Goal: Task Accomplishment & Management: Complete application form

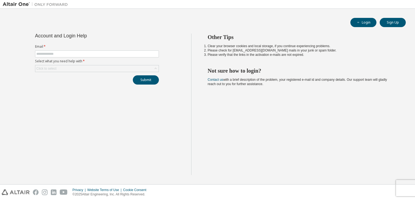
click at [52, 49] on form "Email * Select what you need help with * Click to select" at bounding box center [97, 58] width 124 height 28
click at [53, 53] on input "text" at bounding box center [96, 54] width 121 height 4
type input "**********"
click at [85, 68] on div "Click to select" at bounding box center [96, 68] width 123 height 7
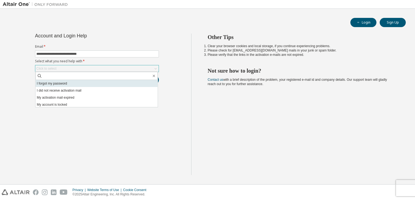
click at [82, 84] on li "I forgot my password" at bounding box center [97, 83] width 122 height 7
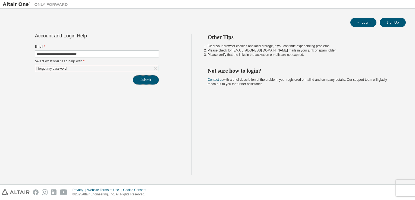
click at [145, 78] on button "Submit" at bounding box center [146, 79] width 26 height 9
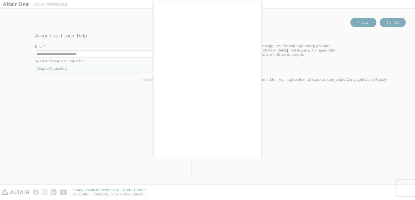
click at [299, 101] on div at bounding box center [207, 100] width 415 height 200
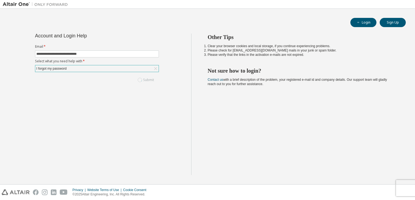
click at [99, 67] on div "I forgot my password" at bounding box center [96, 68] width 123 height 7
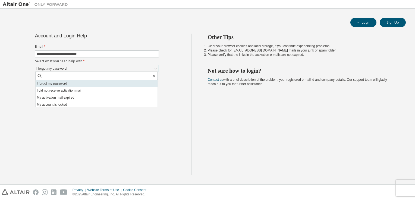
click at [97, 85] on li "I forgot my password" at bounding box center [97, 83] width 122 height 7
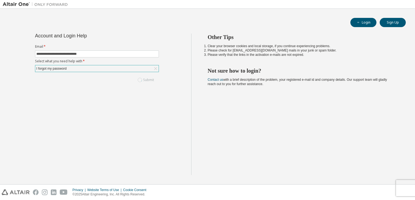
click at [121, 118] on div "**********" at bounding box center [97, 105] width 188 height 142
click at [77, 72] on div "Account and Login Help Email * Select what you need help with * Click to select…" at bounding box center [97, 59] width 130 height 51
click at [82, 56] on span at bounding box center [97, 53] width 124 height 7
click at [69, 53] on input "text" at bounding box center [96, 54] width 121 height 4
type input "**********"
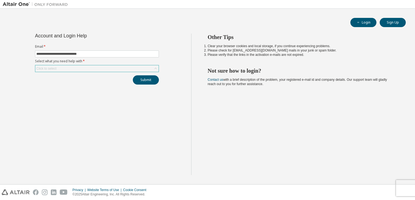
click at [64, 68] on div "Click to select" at bounding box center [96, 68] width 123 height 7
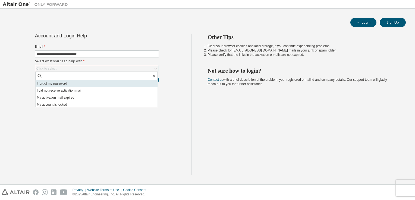
click at [64, 85] on li "I forgot my password" at bounding box center [97, 83] width 122 height 7
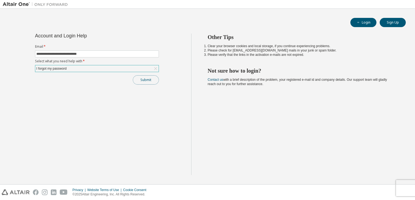
click at [156, 80] on button "Submit" at bounding box center [146, 79] width 26 height 9
click at [145, 81] on button "Submit" at bounding box center [146, 79] width 26 height 9
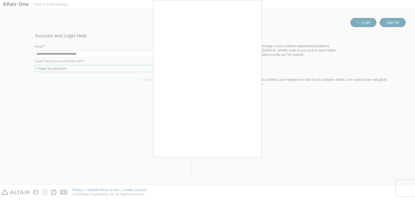
drag, startPoint x: 284, startPoint y: 101, endPoint x: 175, endPoint y: 63, distance: 116.3
click at [284, 101] on div at bounding box center [207, 100] width 415 height 200
